Goal: Information Seeking & Learning: Learn about a topic

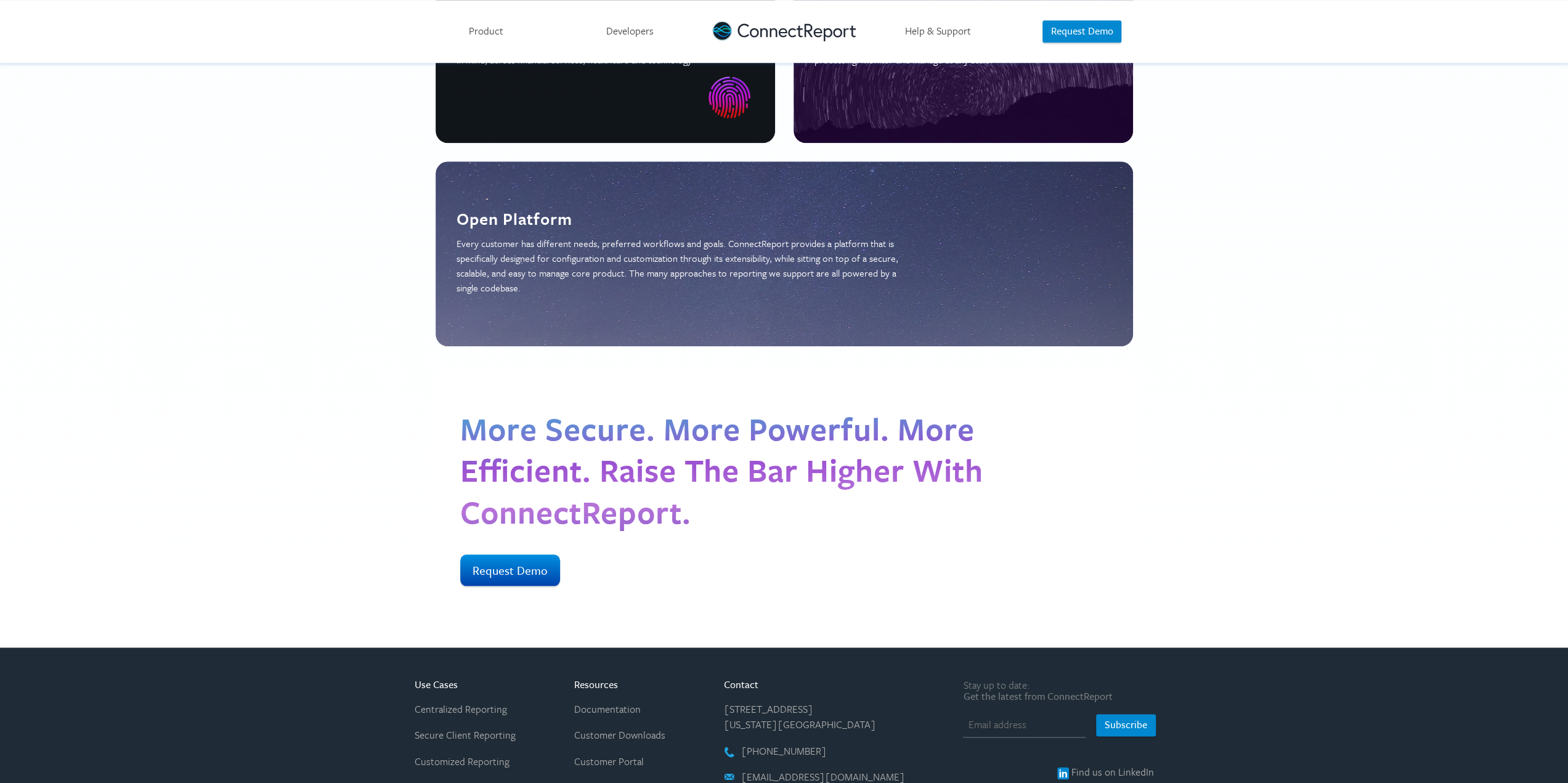
scroll to position [1294, 0]
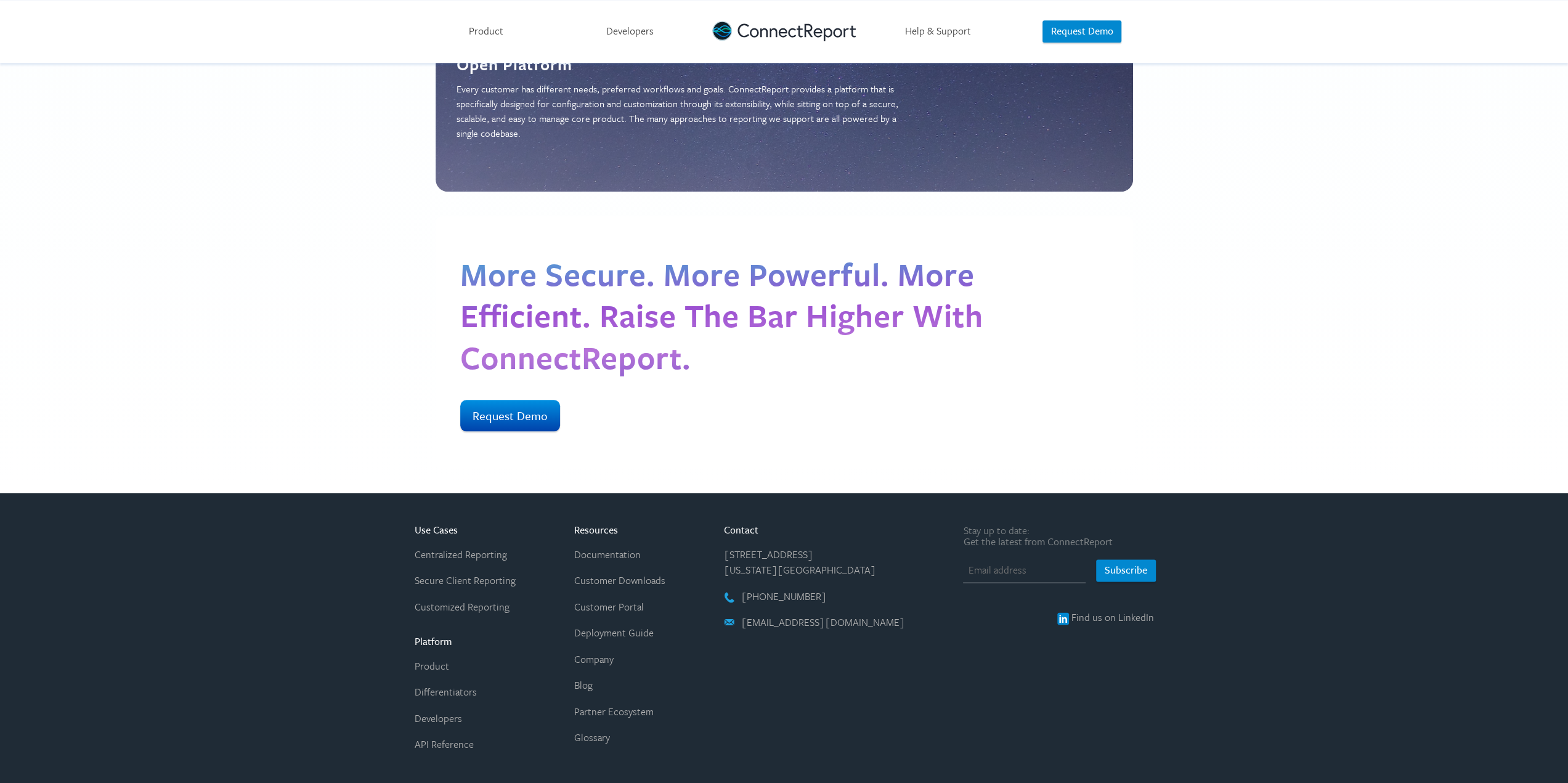
click at [652, 573] on link "Customer Downloads" at bounding box center [620, 580] width 91 height 15
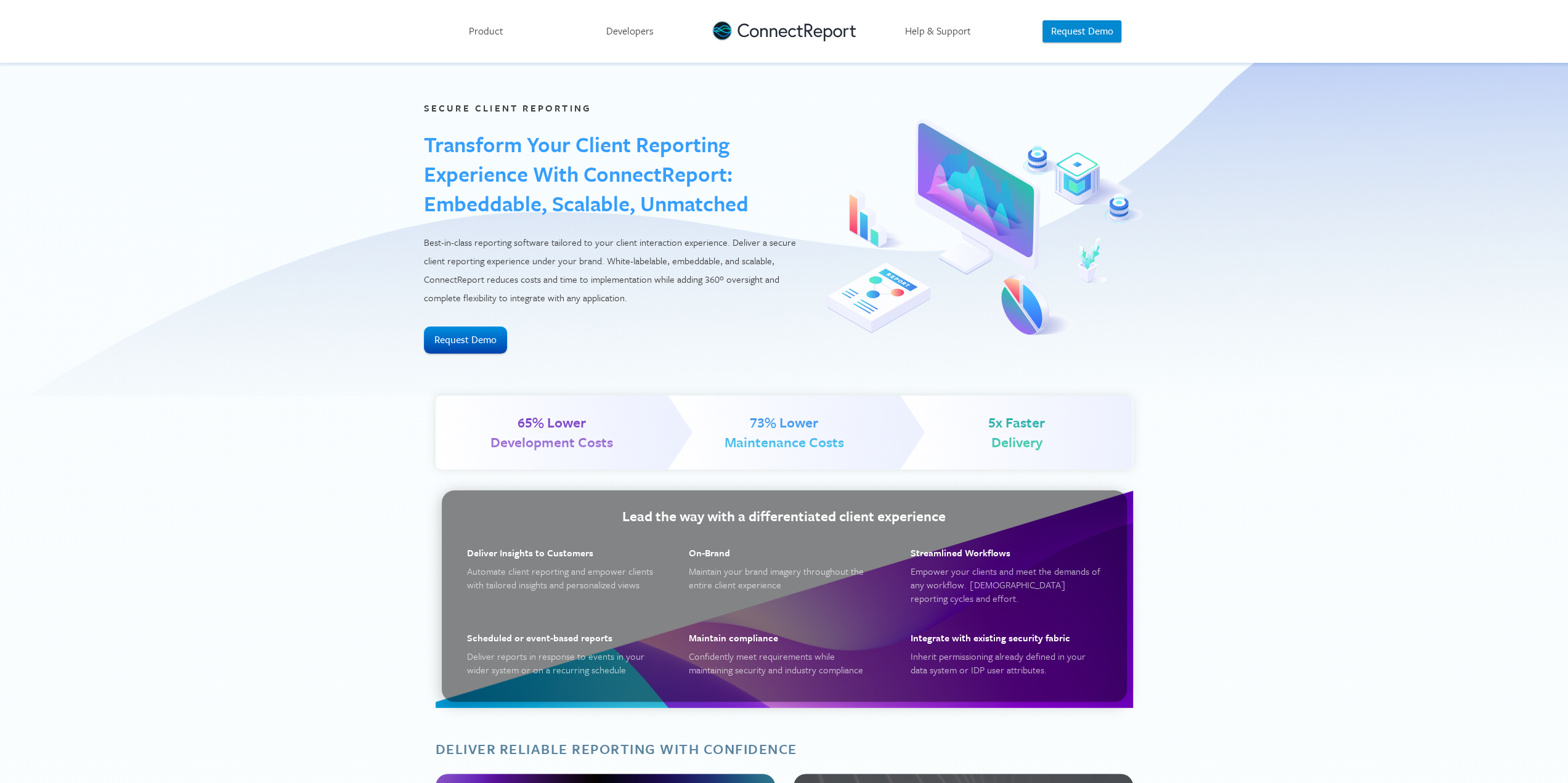
scroll to position [0, 0]
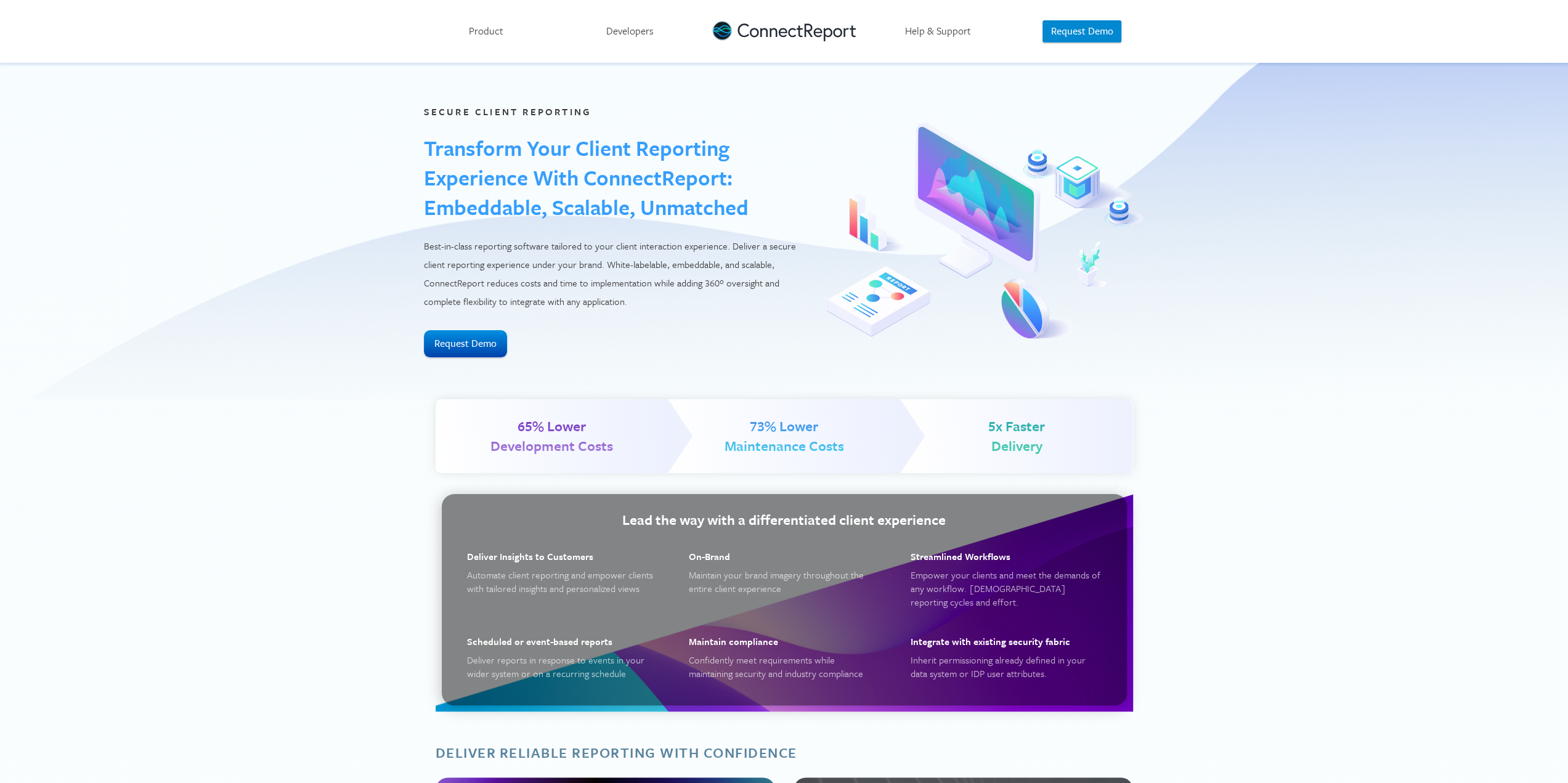
click at [929, 35] on link "Help & Support" at bounding box center [938, 31] width 144 height 63
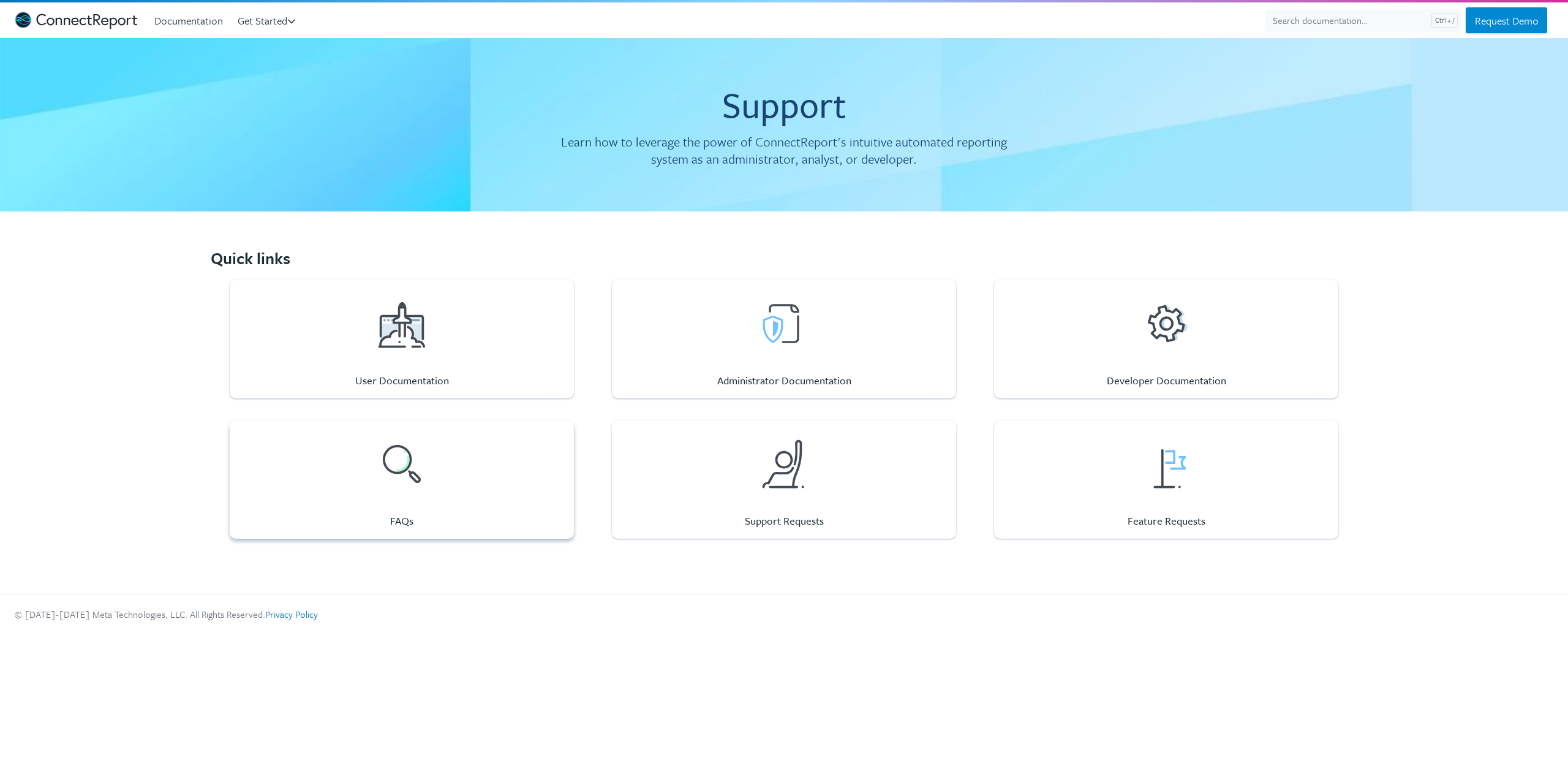
click at [412, 502] on div "FAQs" at bounding box center [402, 479] width 61 height 118
